Goal: Task Accomplishment & Management: Use online tool/utility

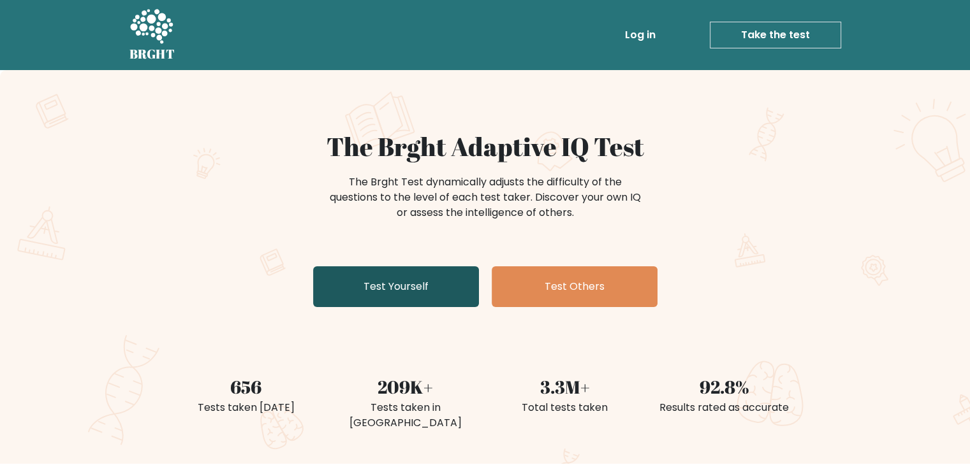
click at [436, 290] on link "Test Yourself" at bounding box center [396, 287] width 166 height 41
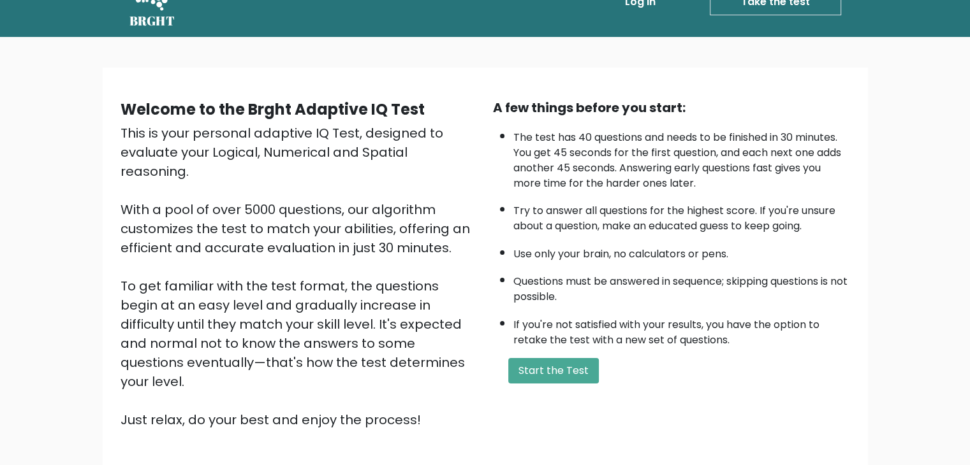
scroll to position [64, 0]
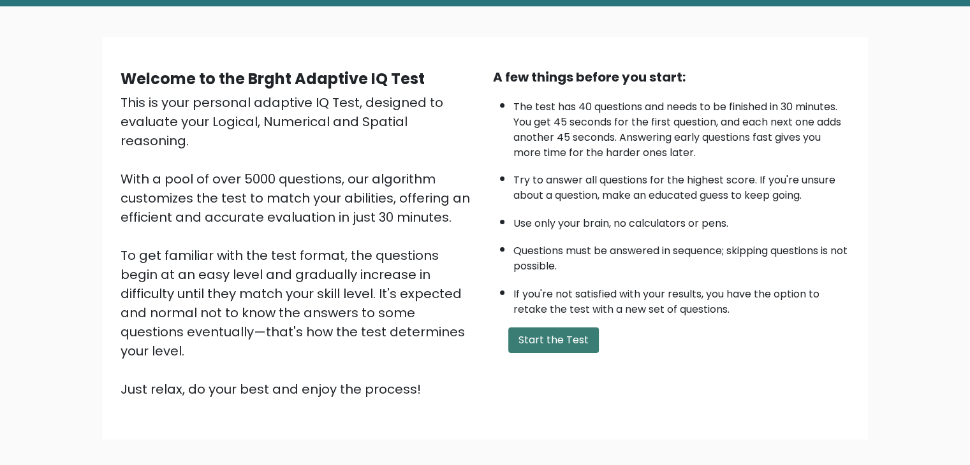
click at [537, 342] on button "Start the Test" at bounding box center [553, 341] width 91 height 26
click at [917, 164] on div "Welcome to the Brght Adaptive IQ Test This is your personal adaptive IQ Test, d…" at bounding box center [485, 243] width 970 height 474
drag, startPoint x: 527, startPoint y: 328, endPoint x: 502, endPoint y: 328, distance: 24.2
click at [527, 328] on button "Start the Test" at bounding box center [553, 341] width 91 height 26
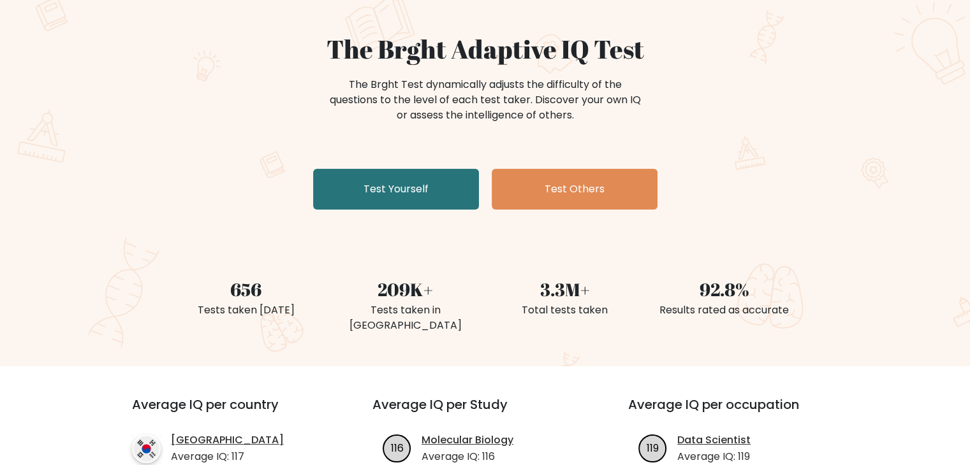
scroll to position [128, 0]
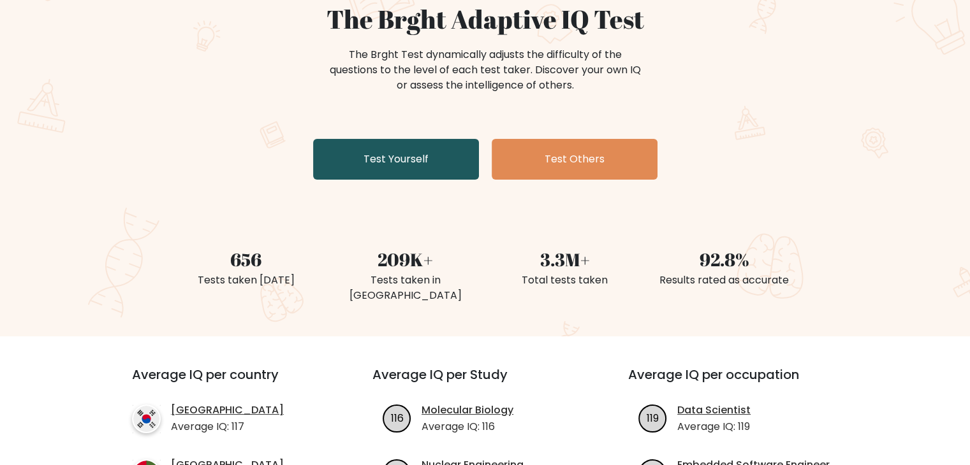
click at [376, 167] on link "Test Yourself" at bounding box center [396, 159] width 166 height 41
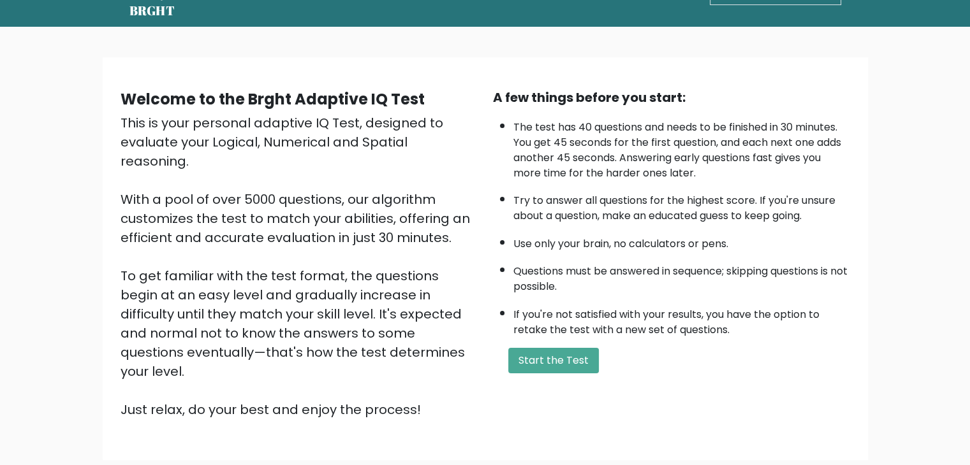
scroll to position [64, 0]
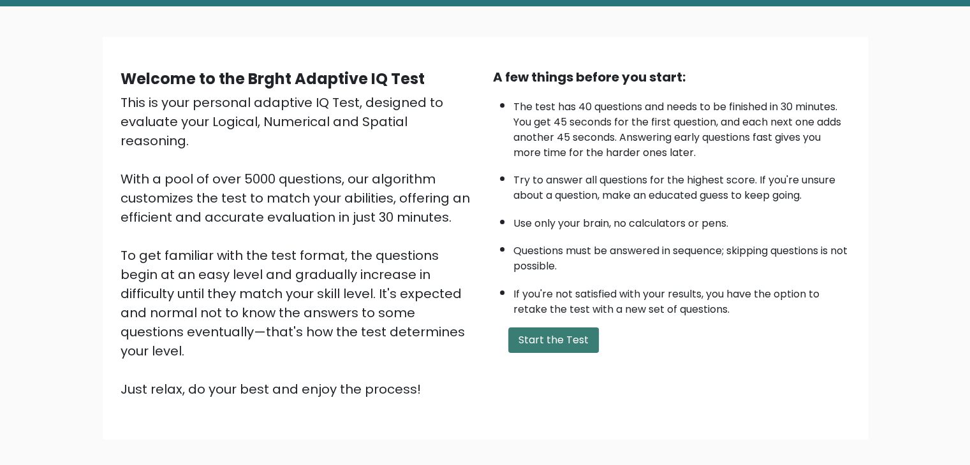
click at [565, 328] on button "Start the Test" at bounding box center [553, 341] width 91 height 26
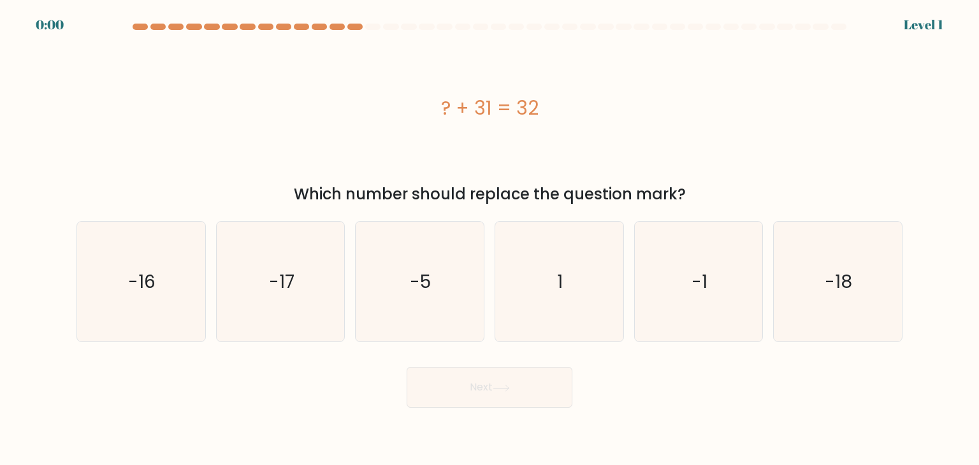
click at [481, 368] on button "Next" at bounding box center [490, 387] width 166 height 41
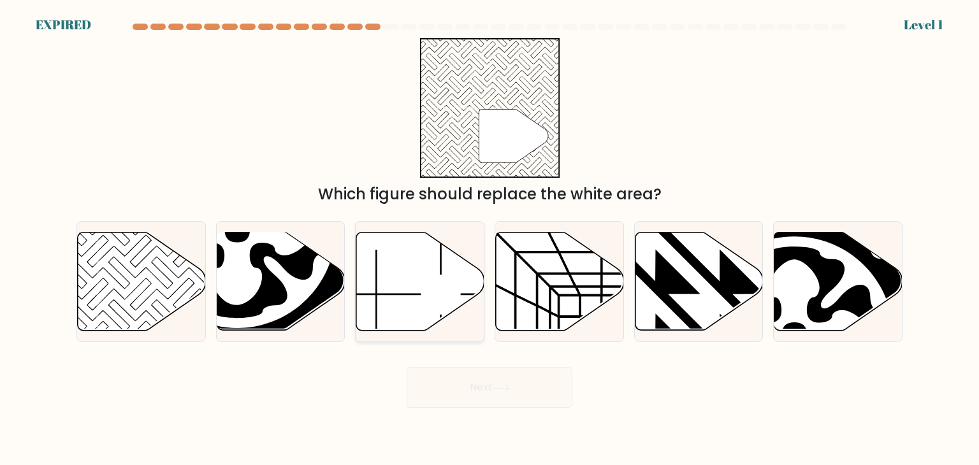
click at [472, 299] on icon at bounding box center [420, 282] width 128 height 100
click at [490, 239] on input "c." at bounding box center [490, 236] width 1 height 6
radio input "true"
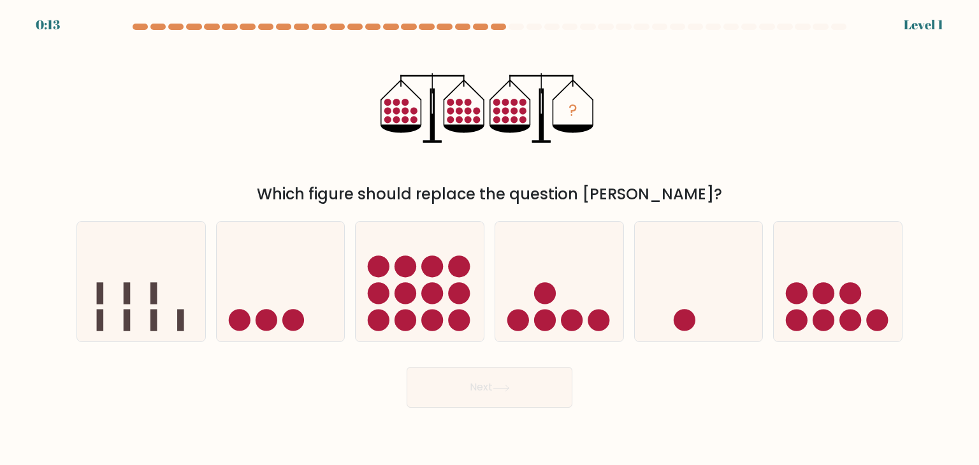
click at [941, 22] on div "Level 1" at bounding box center [924, 24] width 40 height 19
click at [436, 298] on circle at bounding box center [433, 294] width 22 height 22
click at [490, 239] on input "c." at bounding box center [490, 236] width 1 height 6
radio input "true"
click at [449, 382] on button "Next" at bounding box center [490, 387] width 166 height 41
